Goal: Task Accomplishment & Management: Manage account settings

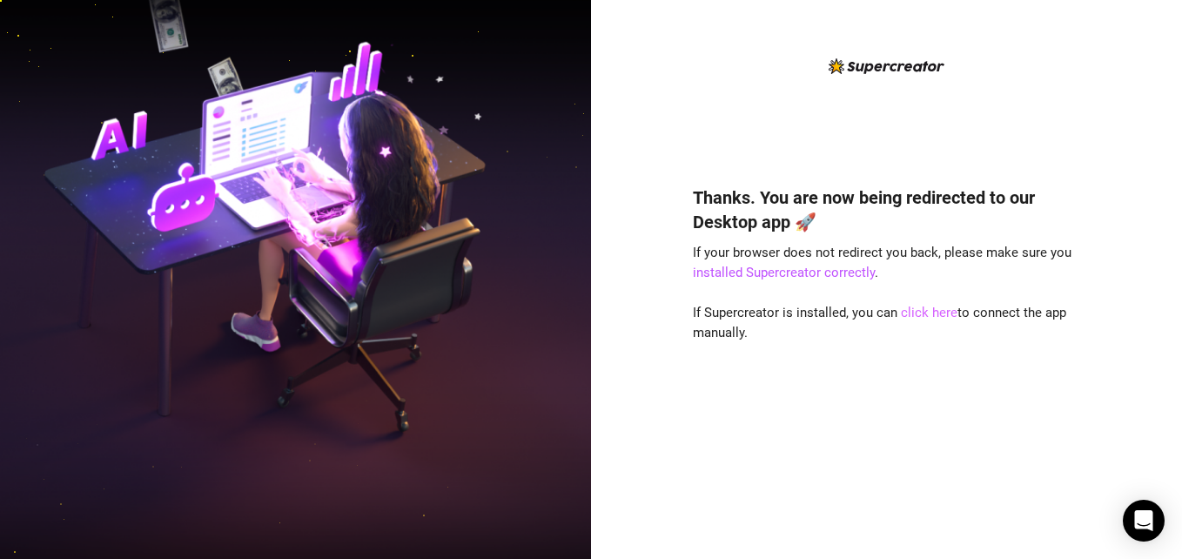
click at [925, 314] on link "click here" at bounding box center [929, 313] width 57 height 16
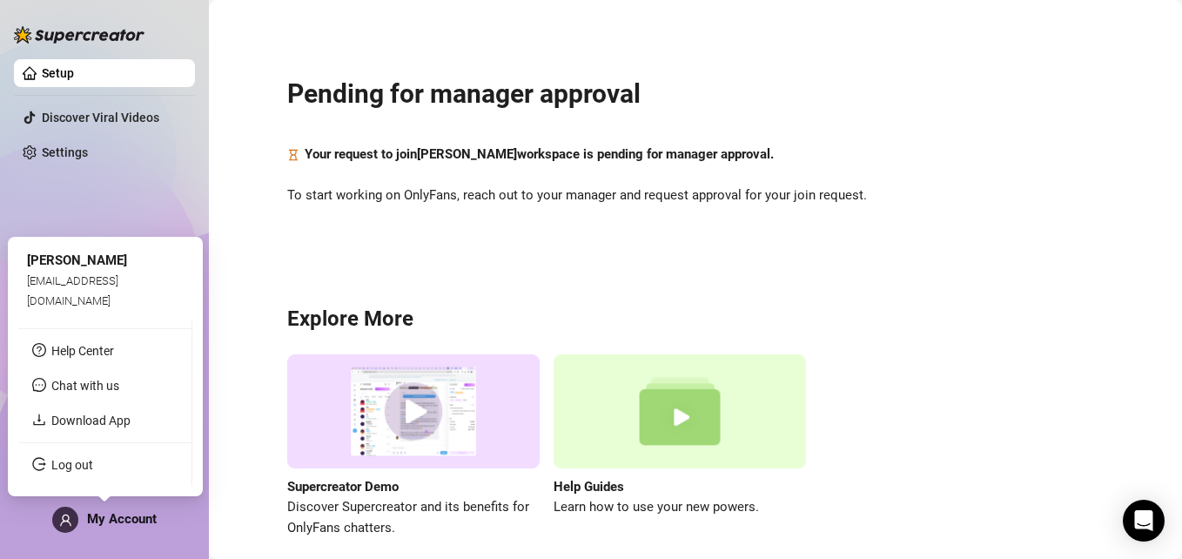
click at [118, 300] on span "aimeebumanglag1@gmail.com" at bounding box center [72, 290] width 91 height 32
click at [137, 529] on div "My Account" at bounding box center [104, 520] width 104 height 26
click at [71, 468] on link "Log out" at bounding box center [72, 465] width 42 height 14
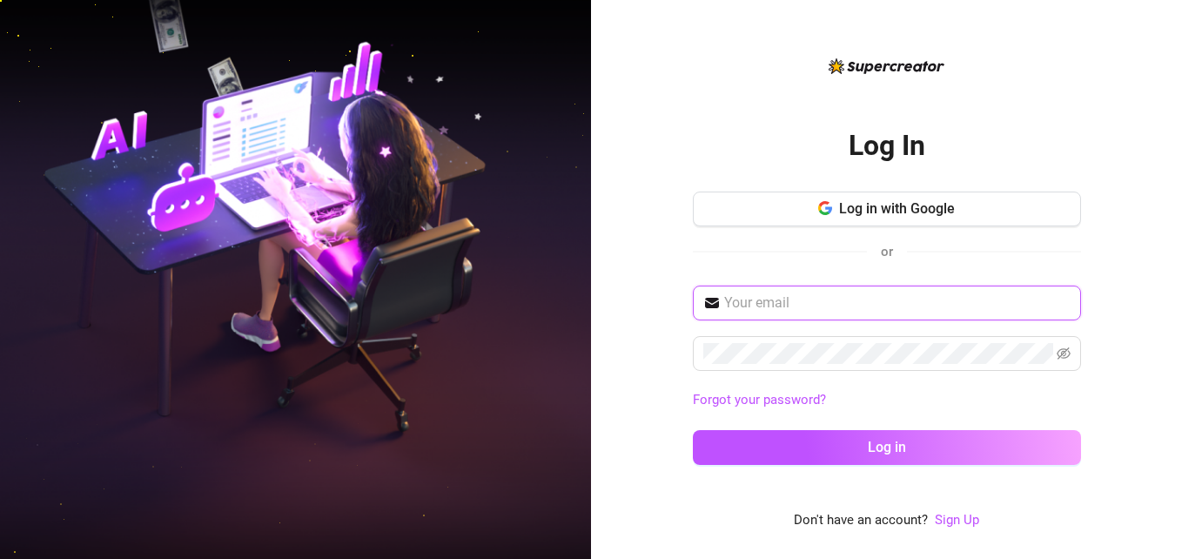
click at [755, 306] on input "text" at bounding box center [897, 303] width 347 height 21
type input "aimeebumanlag1@gmail.com"
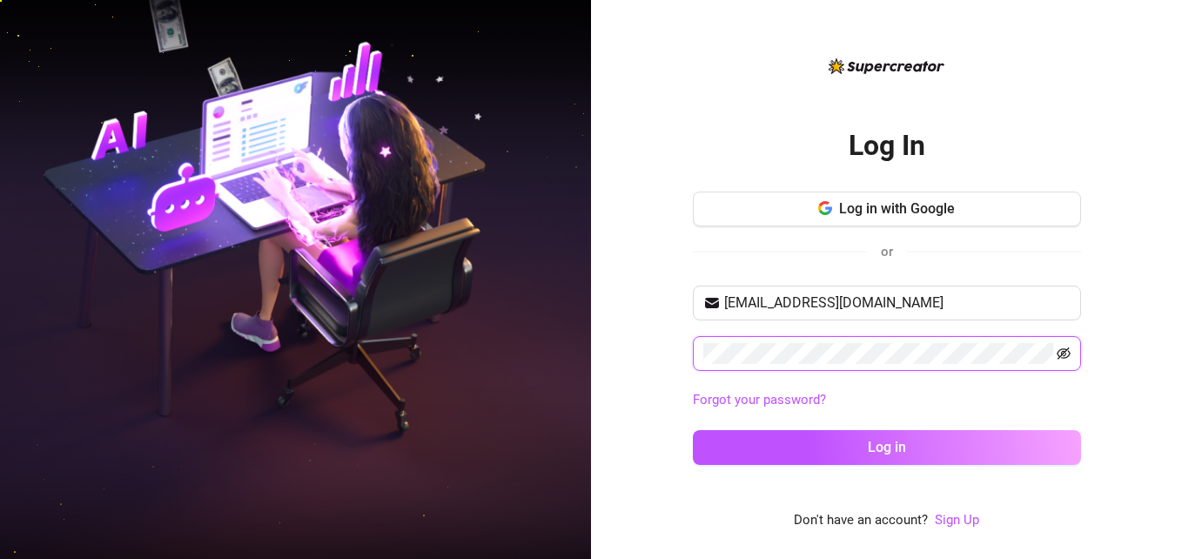
click at [1058, 353] on icon "eye-invisible" at bounding box center [1064, 353] width 14 height 12
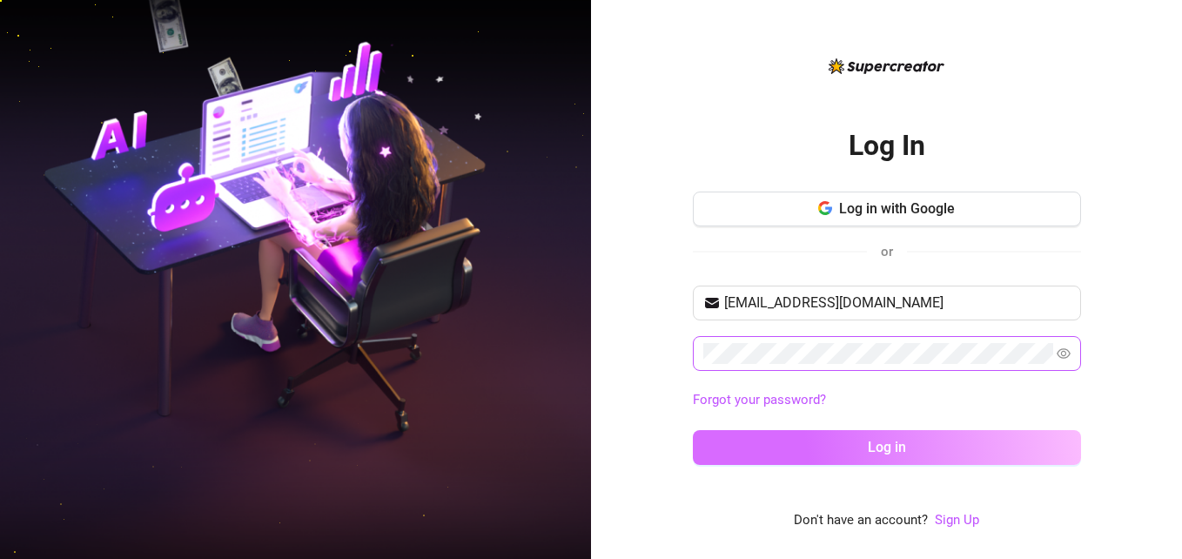
click at [875, 447] on span "Log in" at bounding box center [887, 447] width 38 height 17
